Goal: Task Accomplishment & Management: Manage account settings

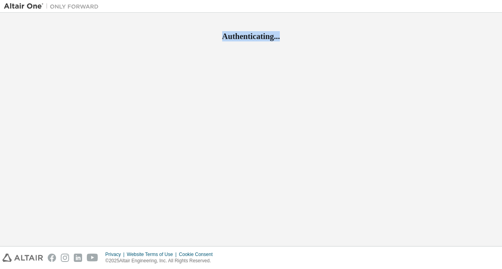
drag, startPoint x: 241, startPoint y: 102, endPoint x: 301, endPoint y: 129, distance: 66.2
click at [301, 129] on div "Authenticating..." at bounding box center [251, 130] width 494 height 226
drag, startPoint x: 301, startPoint y: 129, endPoint x: 208, endPoint y: 94, distance: 100.0
click at [208, 94] on div "Authenticating..." at bounding box center [251, 130] width 494 height 226
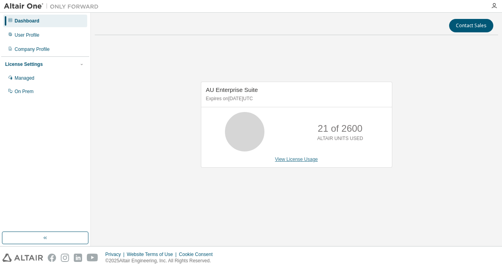
click at [303, 160] on link "View License Usage" at bounding box center [296, 160] width 43 height 6
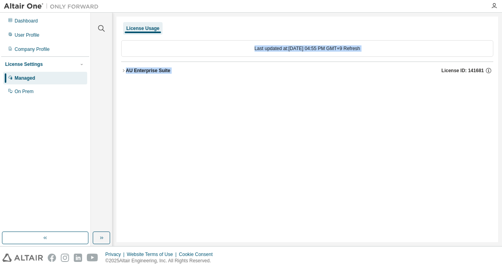
drag, startPoint x: 243, startPoint y: 52, endPoint x: 312, endPoint y: 57, distance: 69.2
click at [312, 57] on div "Last updated at: Sun 2025-08-17 04:55 PM GMT+9 Refresh AU Enterprise Suite Lice…" at bounding box center [307, 60] width 372 height 49
click at [489, 70] on icon "button" at bounding box center [488, 70] width 7 height 7
click at [327, 116] on div "License Usage Last updated at: Sun 2025-08-17 04:55 PM GMT+9 Refresh AU Enterpr…" at bounding box center [306, 130] width 381 height 226
click at [487, 70] on icon "button" at bounding box center [488, 70] width 7 height 7
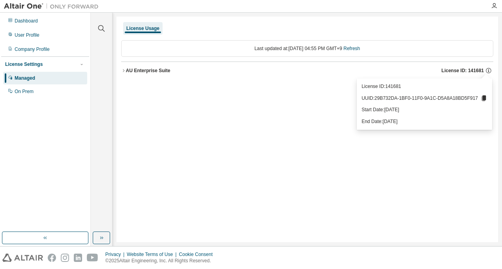
click at [486, 99] on icon at bounding box center [483, 98] width 7 height 7
click at [44, 34] on div "User Profile" at bounding box center [45, 35] width 84 height 13
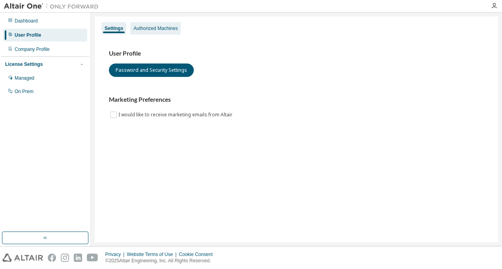
click at [157, 28] on div "Authorized Machines" at bounding box center [155, 28] width 44 height 6
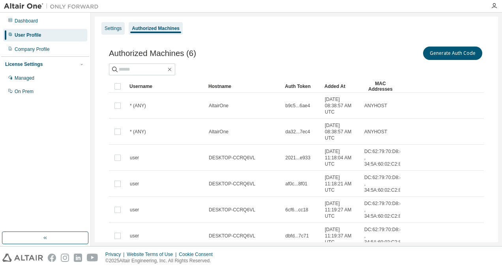
click at [113, 26] on div "Settings" at bounding box center [113, 28] width 17 height 6
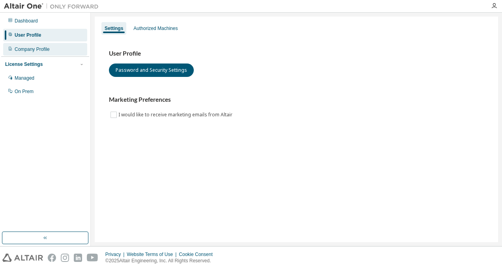
click at [62, 51] on div "Company Profile" at bounding box center [45, 49] width 84 height 13
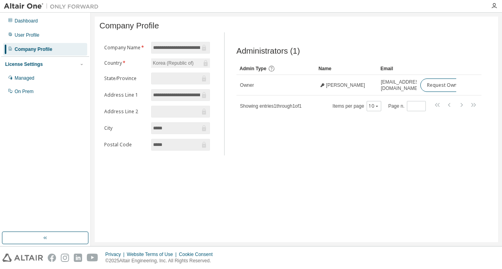
scroll to position [0, 10]
click at [34, 23] on div "Dashboard" at bounding box center [26, 21] width 23 height 6
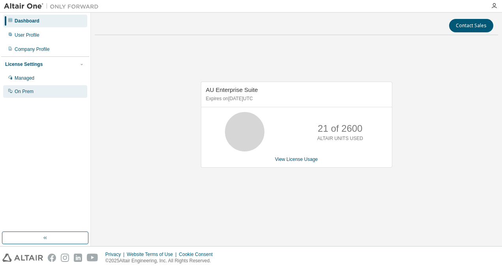
click at [25, 89] on div "On Prem" at bounding box center [24, 91] width 19 height 6
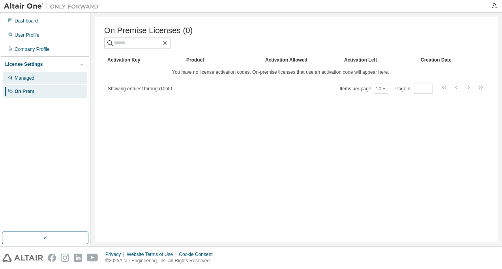
click at [32, 78] on div "Managed" at bounding box center [25, 78] width 20 height 6
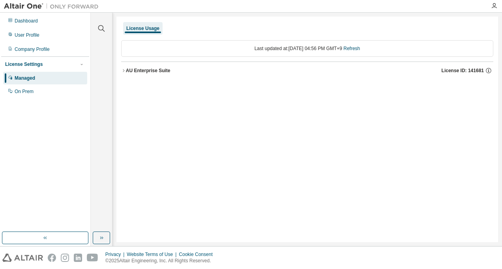
click at [125, 70] on icon "button" at bounding box center [123, 70] width 5 height 5
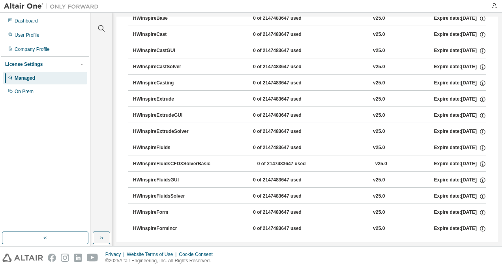
scroll to position [1849, 0]
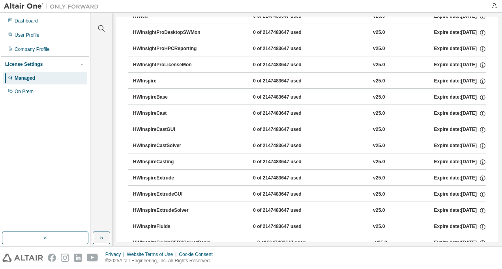
click at [271, 82] on div "0 of 2147483647 used" at bounding box center [288, 81] width 71 height 7
click at [482, 82] on icon "button" at bounding box center [482, 82] width 1 height 2
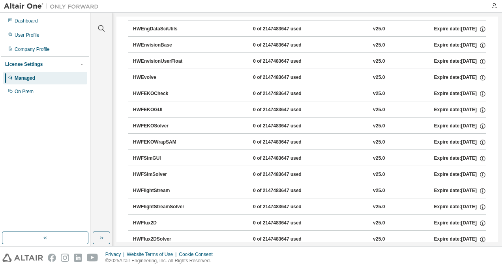
scroll to position [903, 0]
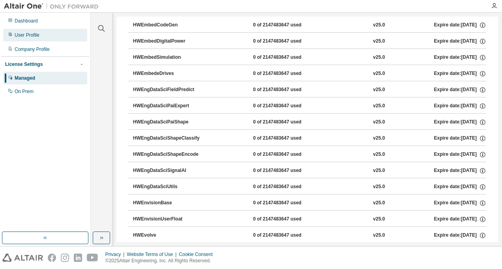
click at [52, 30] on div "User Profile" at bounding box center [45, 35] width 84 height 13
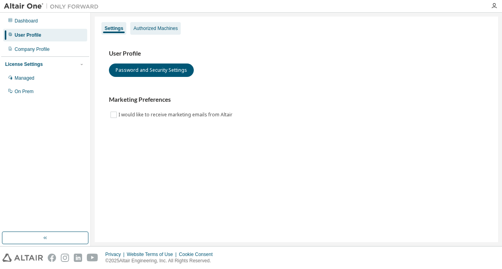
click at [167, 32] on div "Authorized Machines" at bounding box center [155, 28] width 50 height 13
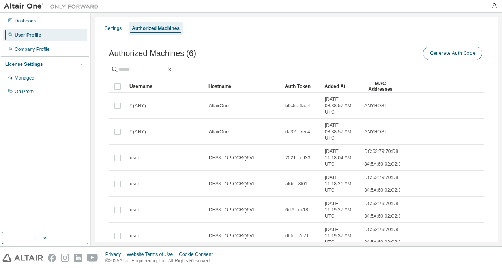
click at [452, 55] on button "Generate Auth Code" at bounding box center [452, 53] width 59 height 13
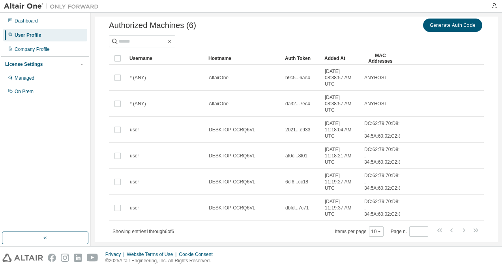
scroll to position [79, 0]
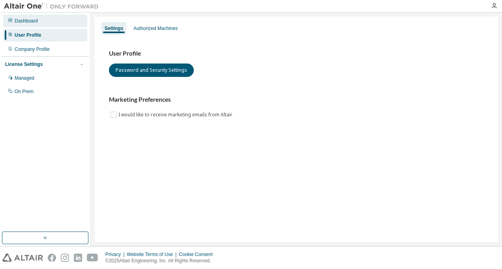
click at [26, 23] on div "Dashboard" at bounding box center [26, 21] width 23 height 6
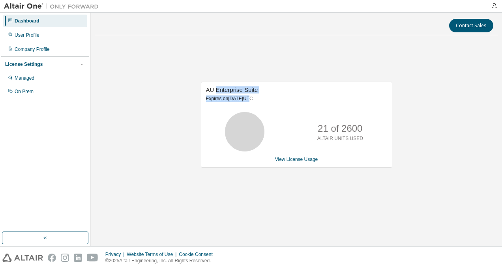
drag, startPoint x: 215, startPoint y: 90, endPoint x: 266, endPoint y: 97, distance: 52.1
click at [266, 97] on div "AU Enterprise Suite Expires on February 7, 2026 UTC" at bounding box center [296, 94] width 191 height 25
drag, startPoint x: 266, startPoint y: 97, endPoint x: 299, endPoint y: 159, distance: 70.6
click at [299, 159] on link "View License Usage" at bounding box center [296, 160] width 43 height 6
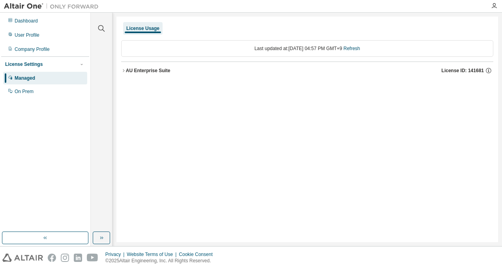
click at [127, 69] on div "AU Enterprise Suite" at bounding box center [148, 70] width 45 height 6
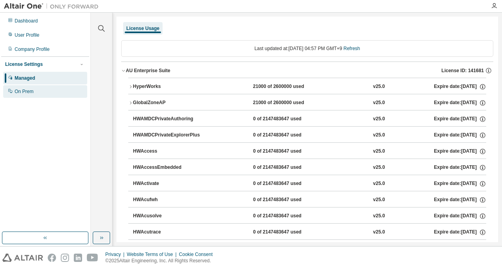
click at [24, 93] on div "On Prem" at bounding box center [24, 91] width 19 height 6
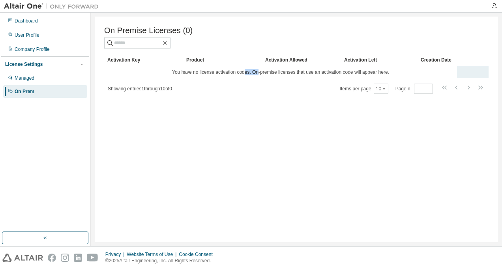
drag, startPoint x: 246, startPoint y: 73, endPoint x: 259, endPoint y: 73, distance: 13.0
click at [259, 73] on td "You have no license activation codes. On-premise licenses that use an activatio…" at bounding box center [280, 72] width 353 height 12
drag, startPoint x: 259, startPoint y: 73, endPoint x: 138, endPoint y: 105, distance: 125.3
click at [138, 105] on div "On Premise Licenses (0) Clear Load Save Save As Field Operator Value Select fil…" at bounding box center [296, 130] width 403 height 226
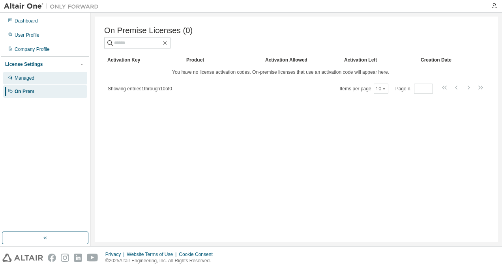
click at [39, 80] on div "Managed" at bounding box center [45, 78] width 84 height 13
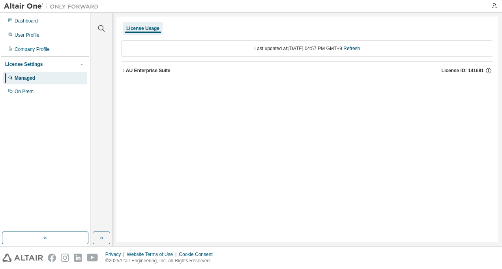
click at [124, 70] on icon "button" at bounding box center [123, 70] width 5 height 5
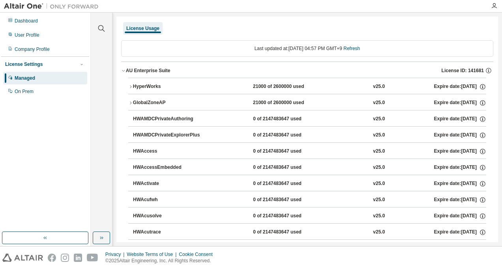
click at [130, 103] on icon "button" at bounding box center [130, 103] width 5 height 5
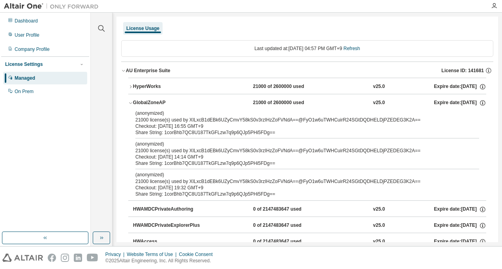
click at [130, 103] on icon "button" at bounding box center [130, 103] width 5 height 5
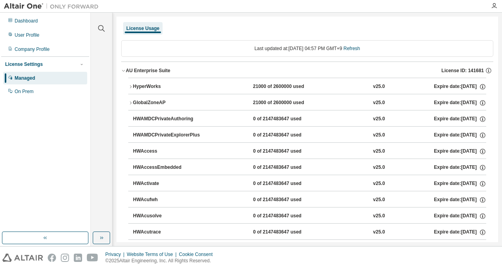
click at [131, 88] on icon "button" at bounding box center [130, 86] width 5 height 5
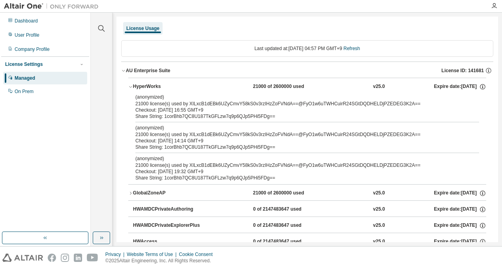
click at [131, 87] on icon "button" at bounding box center [130, 86] width 5 height 5
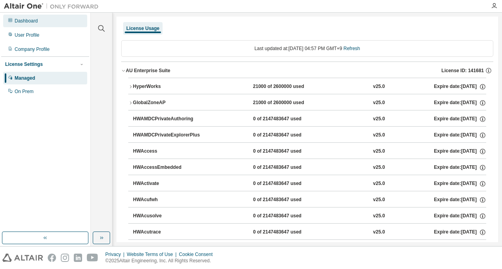
click at [42, 25] on div "Dashboard" at bounding box center [45, 21] width 84 height 13
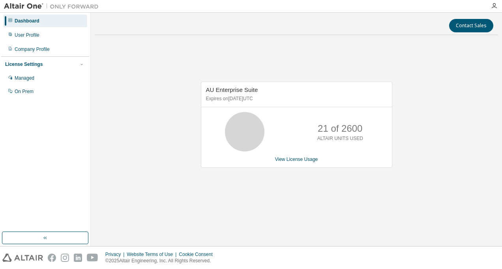
click at [312, 70] on div "AU Enterprise Suite Expires on [DATE] UTC 21 of 2600 ALTAIR UNITS USED View Lic…" at bounding box center [296, 128] width 403 height 175
click at [193, 182] on div "AU Enterprise Suite Expires on [DATE] UTC 21 of 2600 ALTAIR UNITS USED View Lic…" at bounding box center [296, 128] width 403 height 175
